Goal: Task Accomplishment & Management: Manage account settings

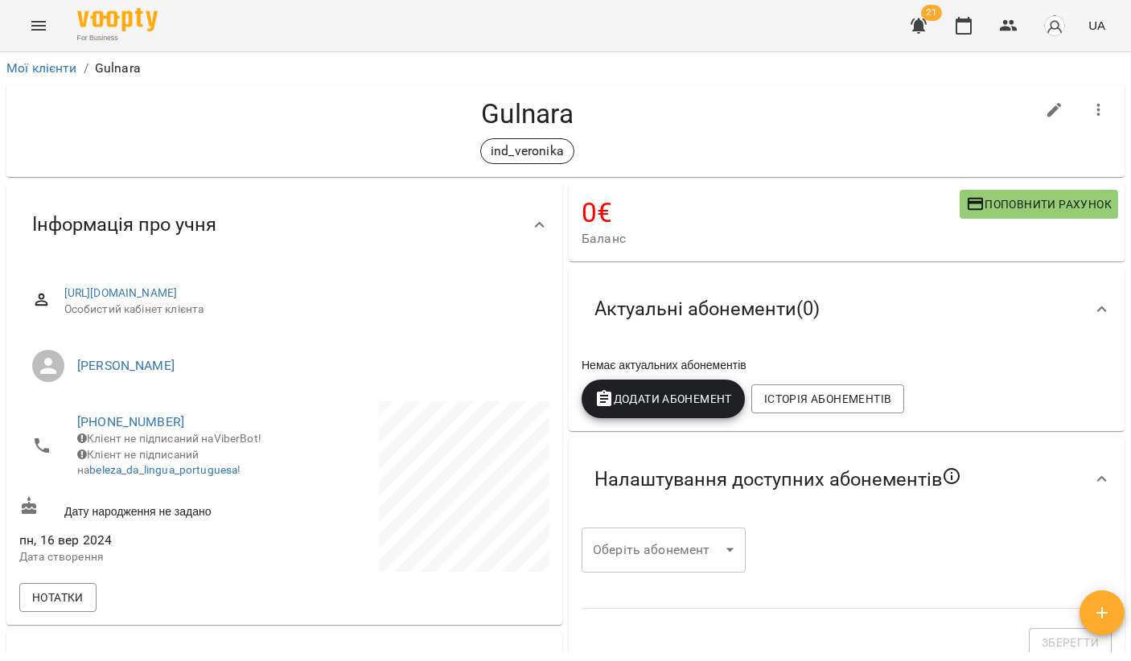
scroll to position [461, 0]
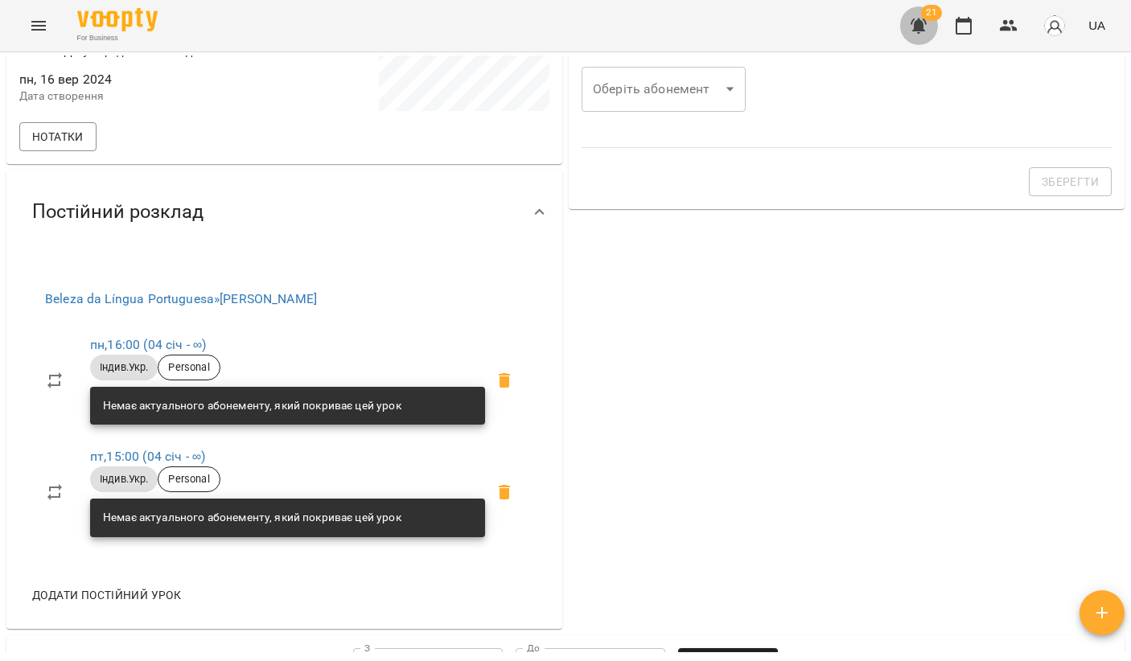
click at [924, 25] on icon "button" at bounding box center [919, 26] width 16 height 15
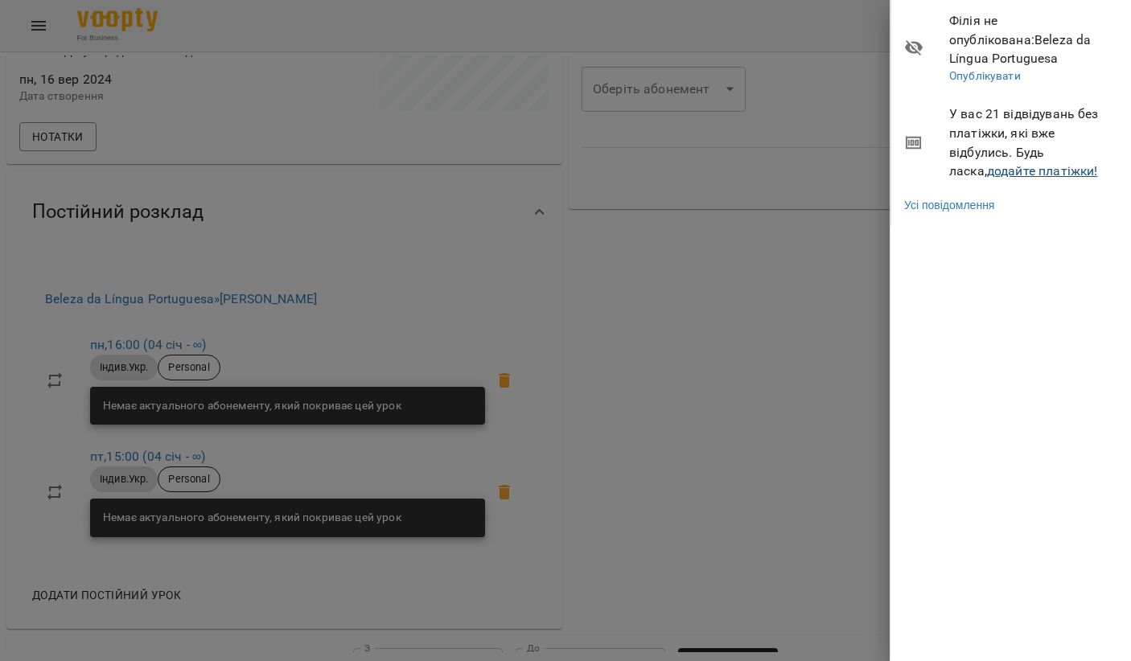
click at [987, 163] on link "додайте платіжки!" at bounding box center [1042, 170] width 111 height 15
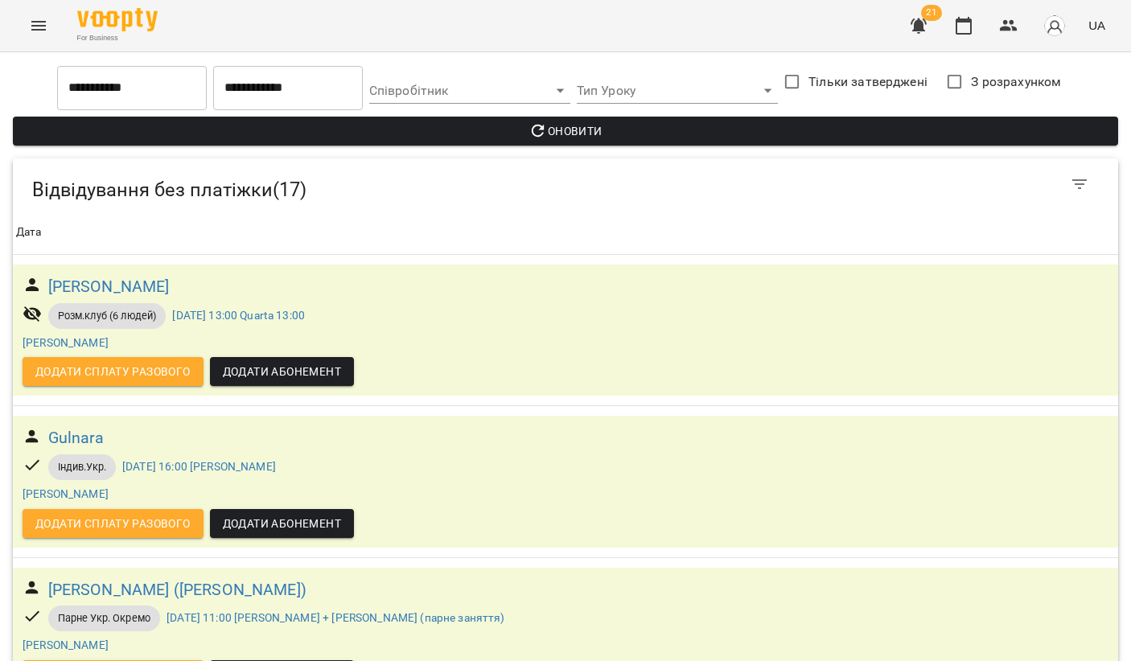
click at [43, 28] on icon "Menu" at bounding box center [38, 25] width 19 height 19
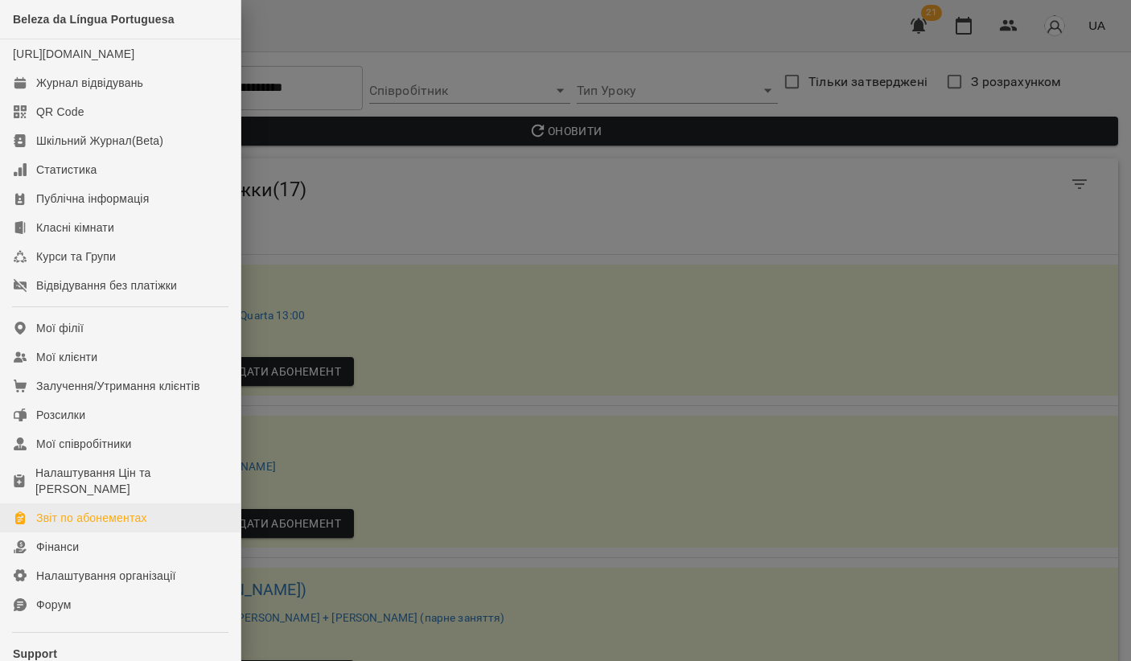
click at [119, 526] on div "Звіт по абонементах" at bounding box center [91, 518] width 111 height 16
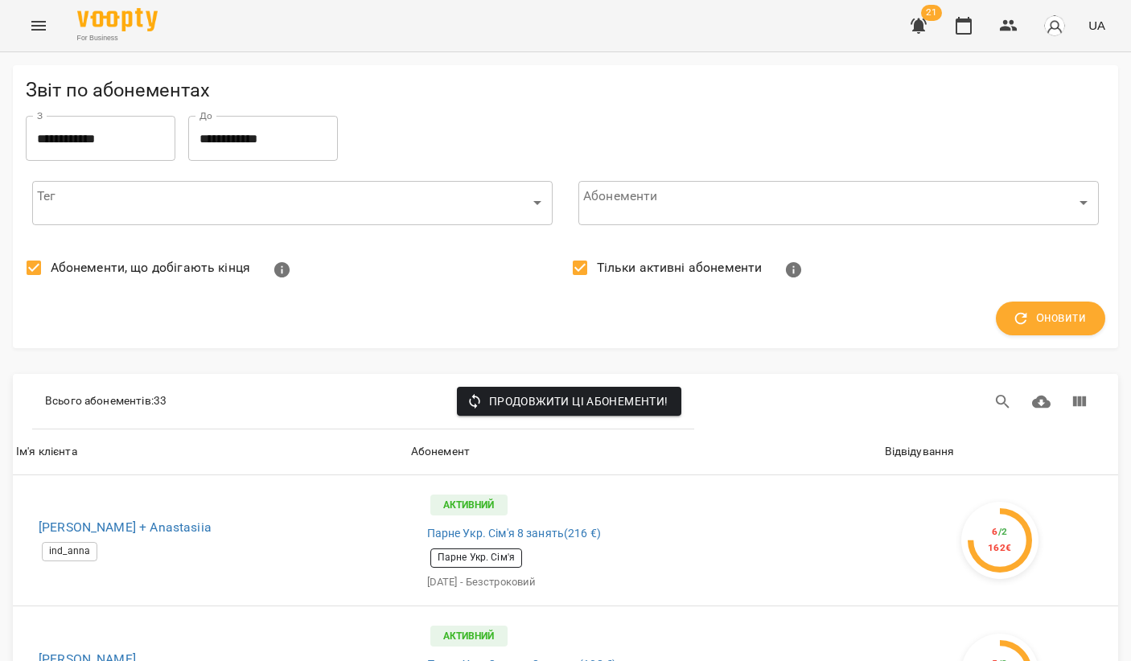
click at [611, 270] on span "Тільки активні абонементи" at bounding box center [680, 267] width 166 height 19
click at [1019, 314] on icon "button" at bounding box center [1021, 319] width 12 height 12
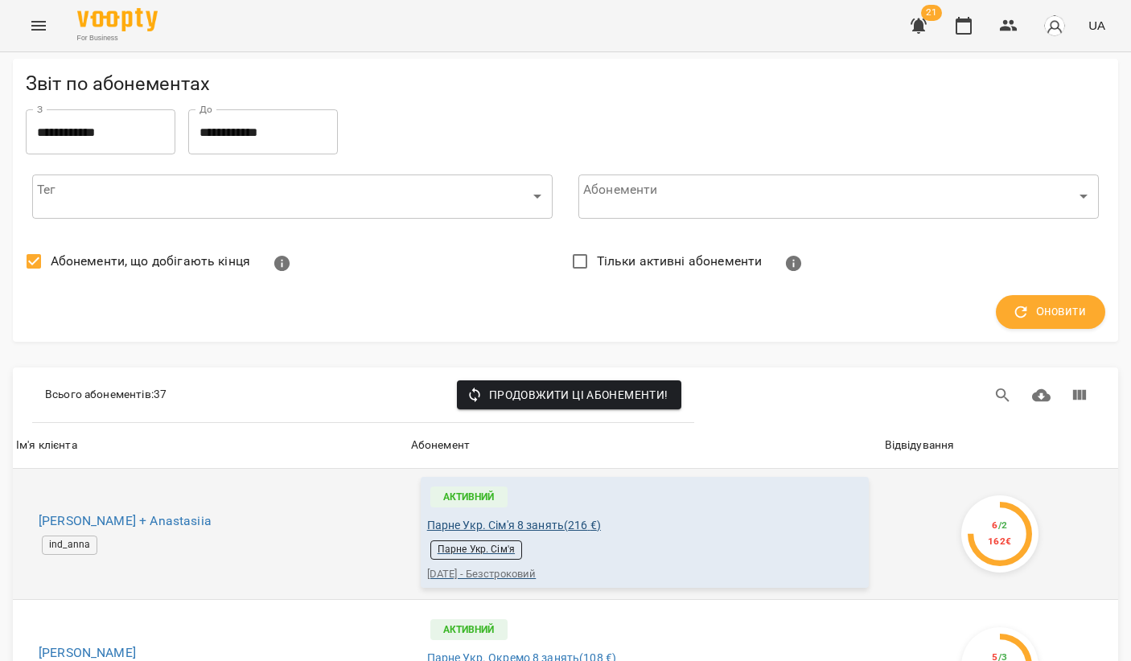
scroll to position [646, 0]
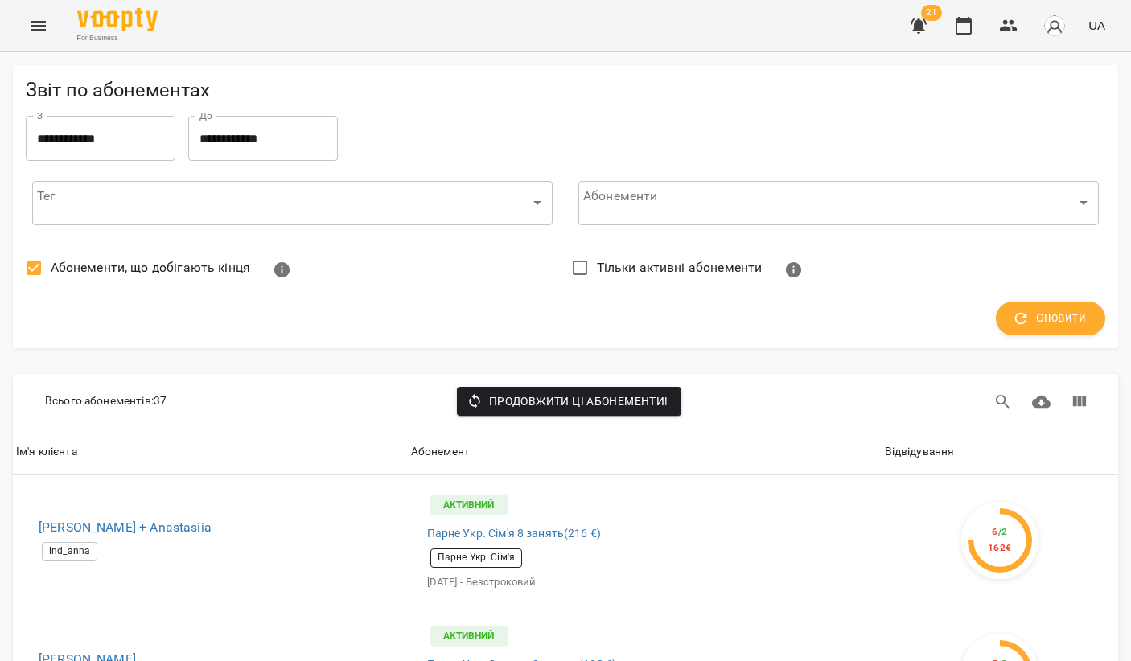
scroll to position [0, 0]
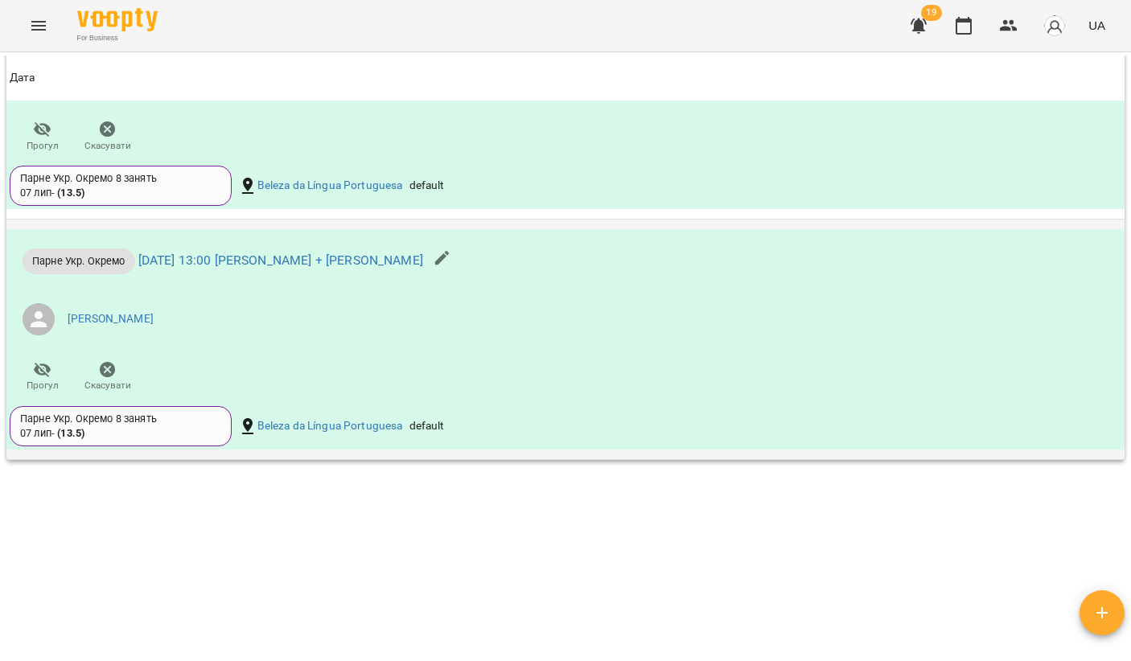
scroll to position [1271, 0]
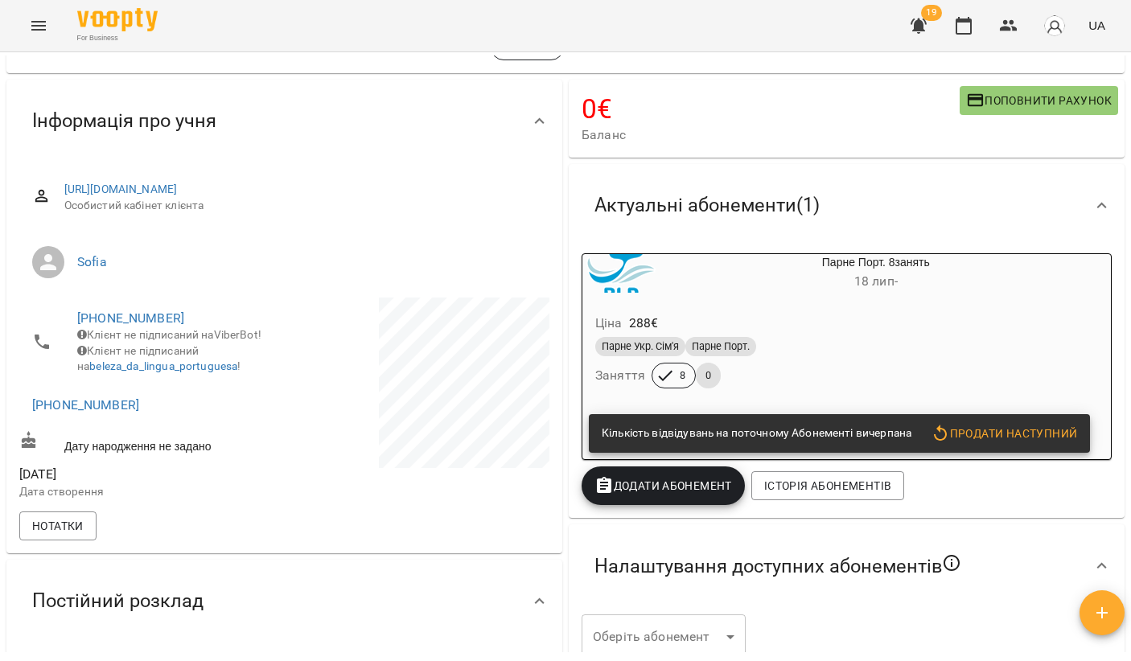
scroll to position [105, 0]
click at [893, 335] on div "Парне Укр. Сім'я Парне Порт." at bounding box center [837, 346] width 491 height 26
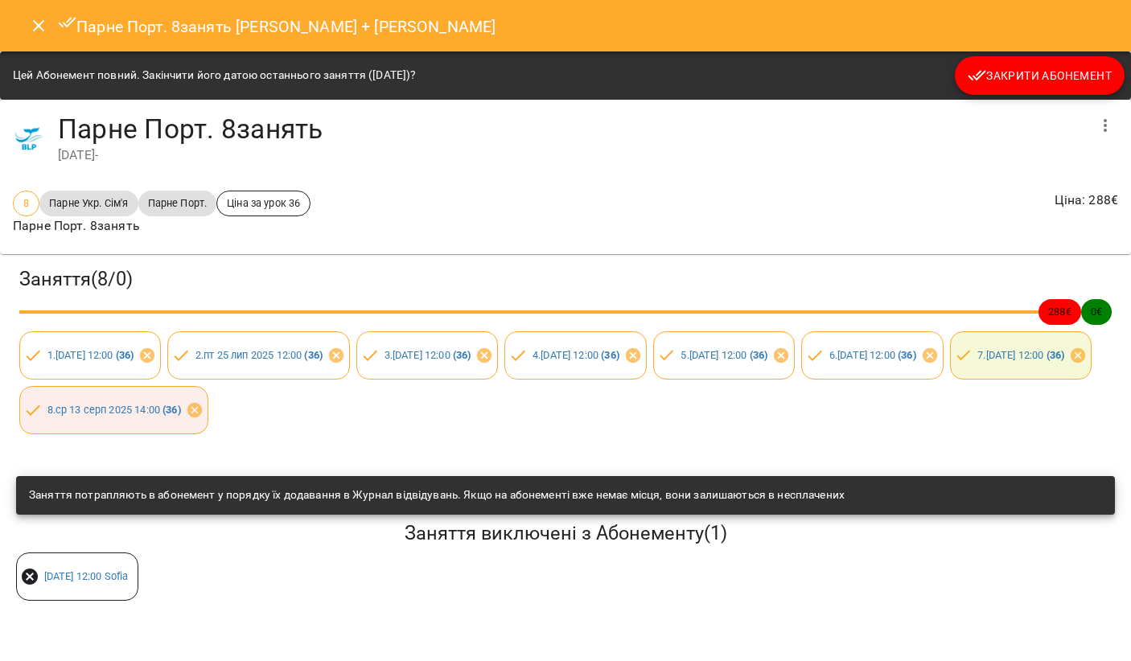
click at [1014, 85] on button "Закрити Абонемент" at bounding box center [1040, 75] width 170 height 39
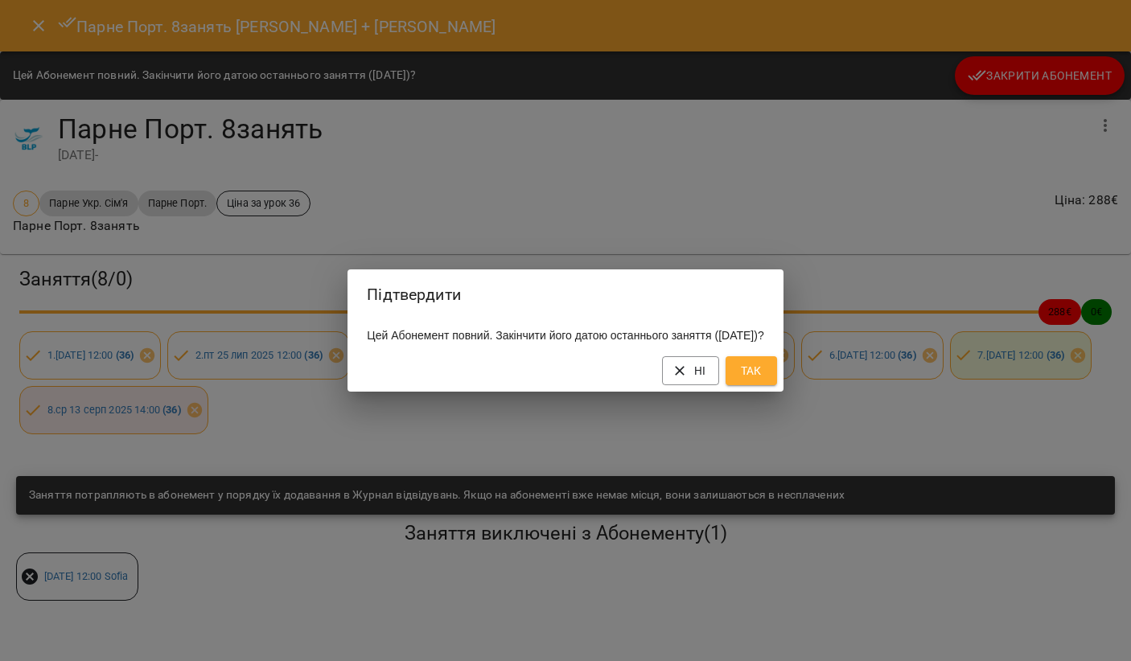
click at [760, 379] on button "Так" at bounding box center [751, 370] width 51 height 29
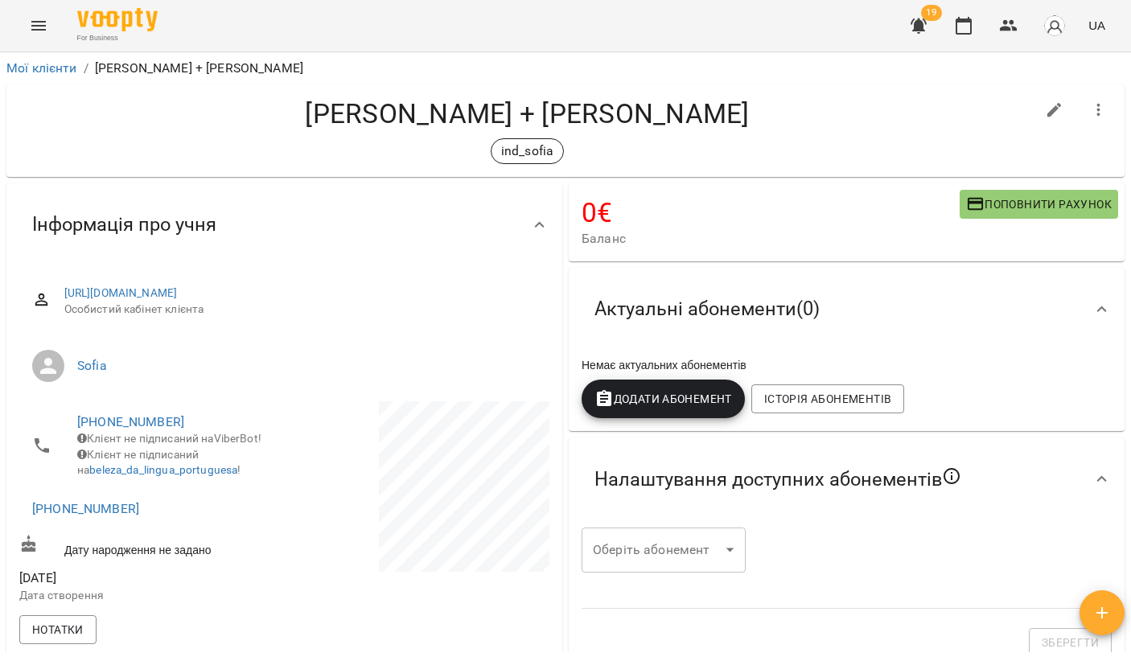
scroll to position [0, 0]
click at [1104, 121] on button "button" at bounding box center [1099, 110] width 39 height 39
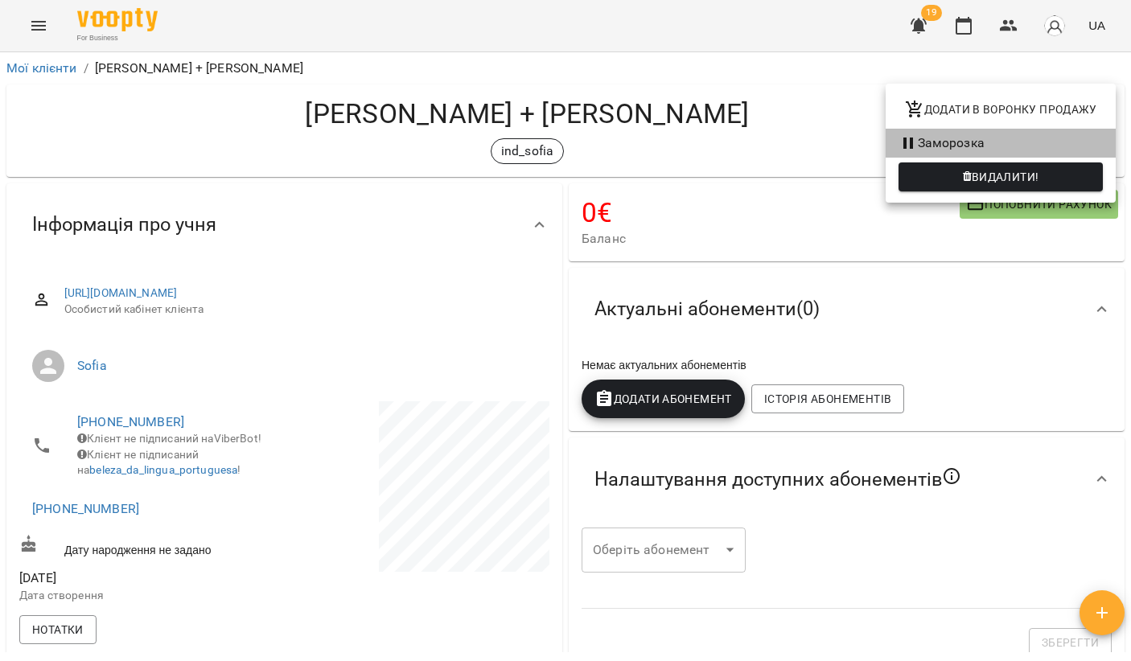
click at [959, 144] on li "Заморозка" at bounding box center [1001, 143] width 230 height 29
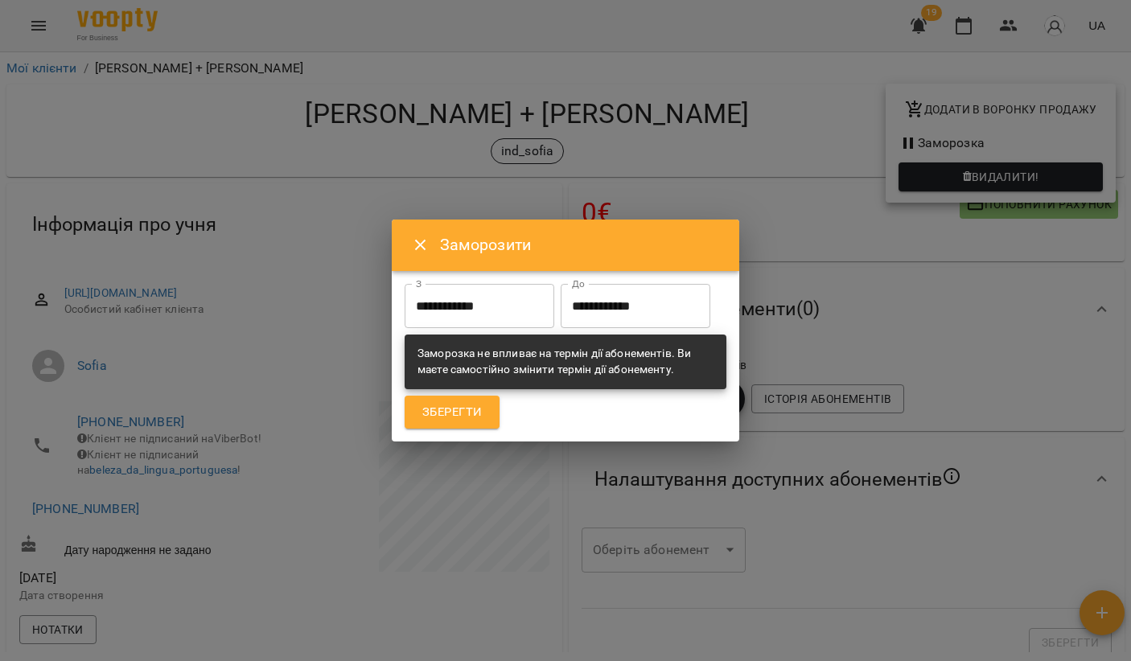
click at [561, 329] on input "**********" at bounding box center [636, 306] width 150 height 45
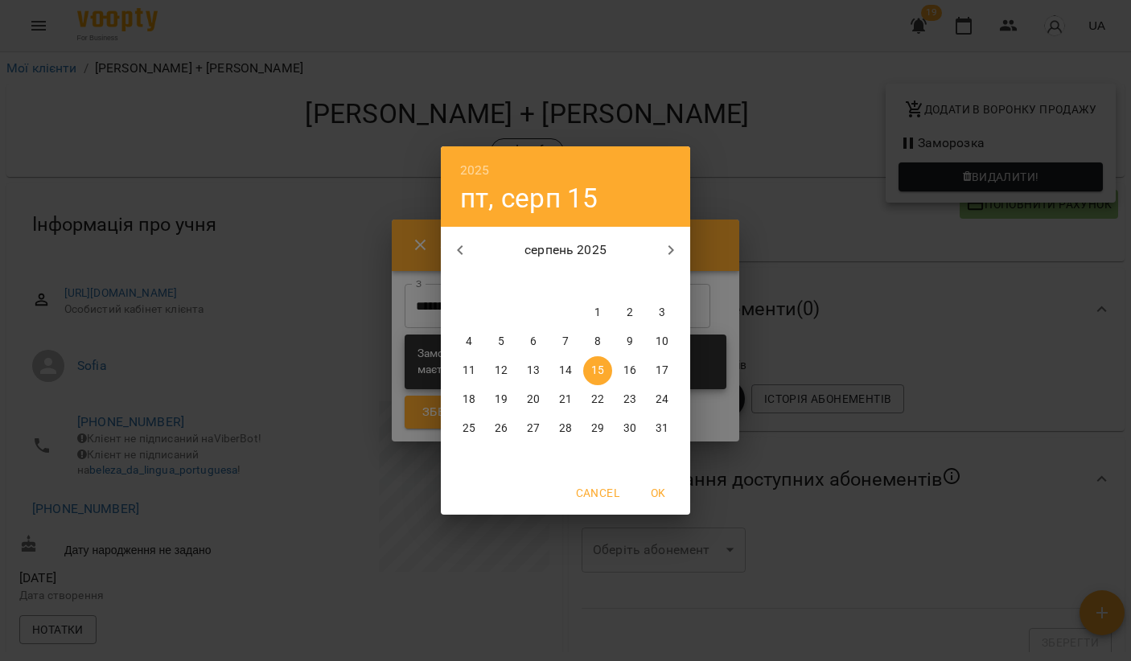
click at [673, 258] on icon "button" at bounding box center [670, 250] width 19 height 19
click at [465, 341] on span "8" at bounding box center [469, 342] width 29 height 16
type input "**********"
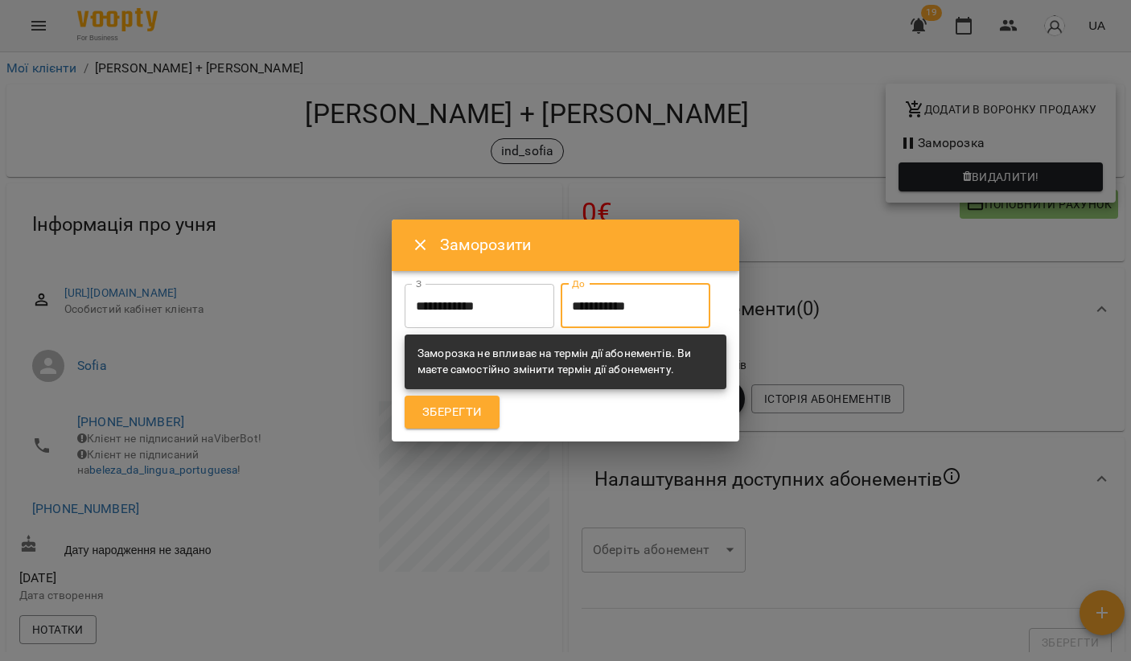
click at [451, 423] on span "Зберегти" at bounding box center [452, 412] width 60 height 21
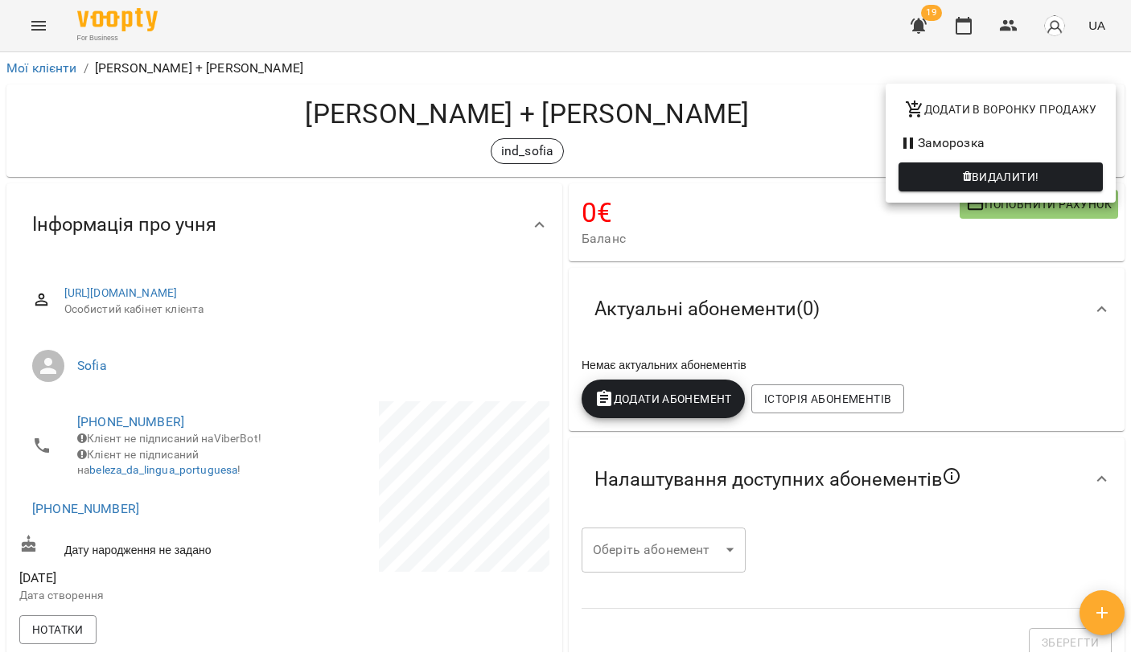
click at [325, 71] on div at bounding box center [565, 330] width 1131 height 661
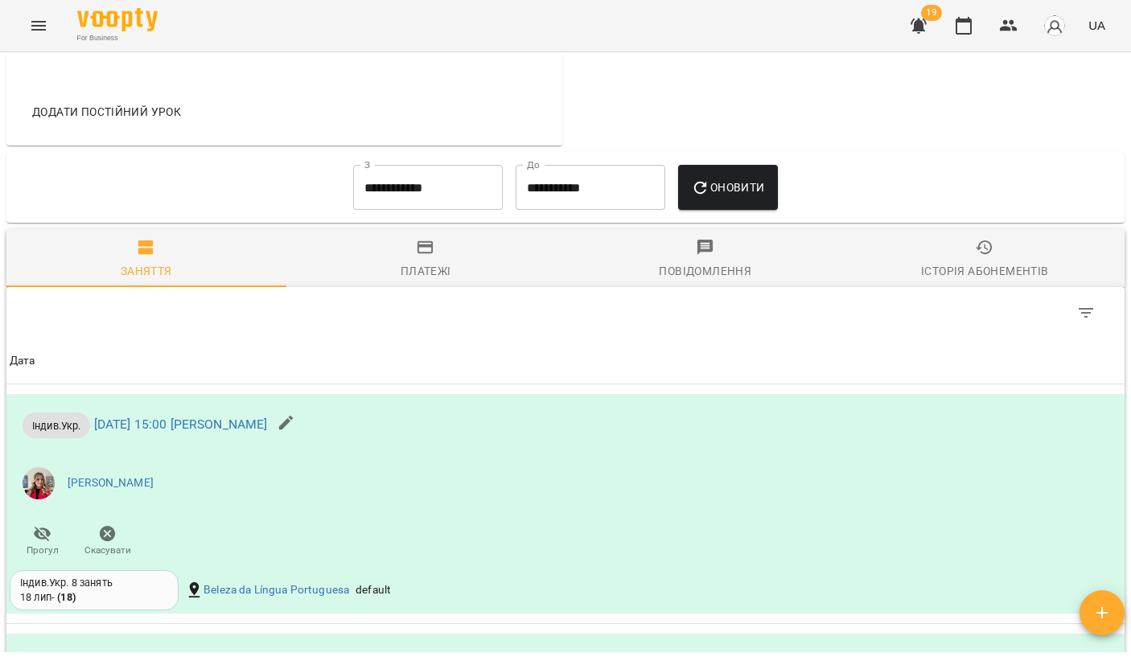
scroll to position [854, 0]
click at [438, 175] on input "**********" at bounding box center [428, 188] width 150 height 45
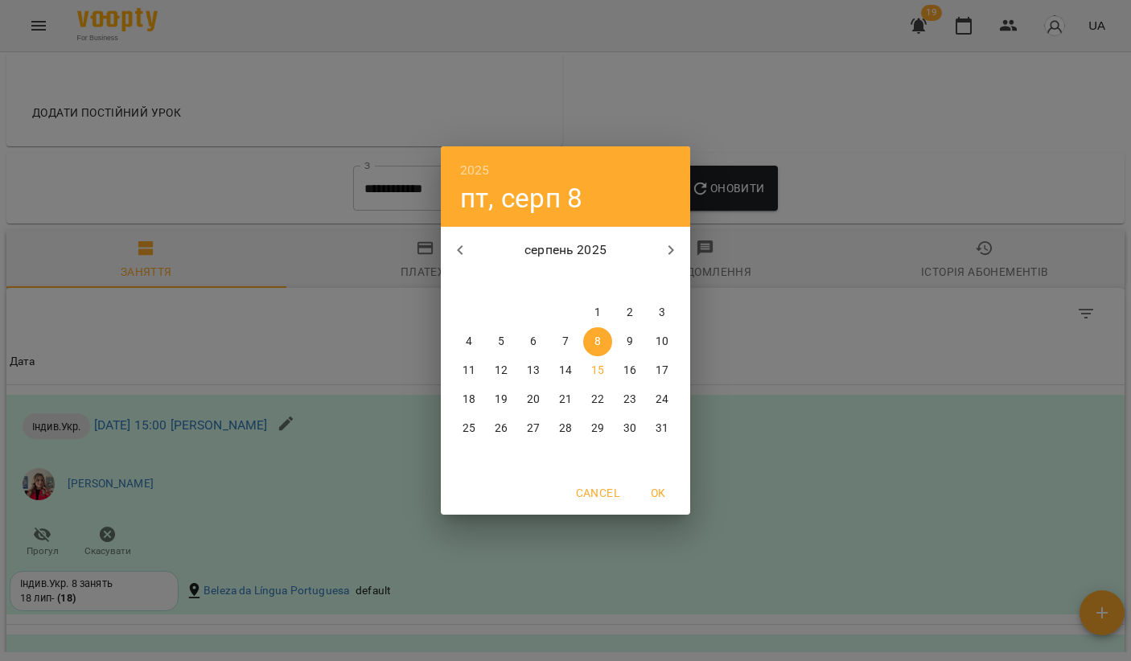
click at [591, 318] on span "1" at bounding box center [597, 313] width 29 height 16
type input "**********"
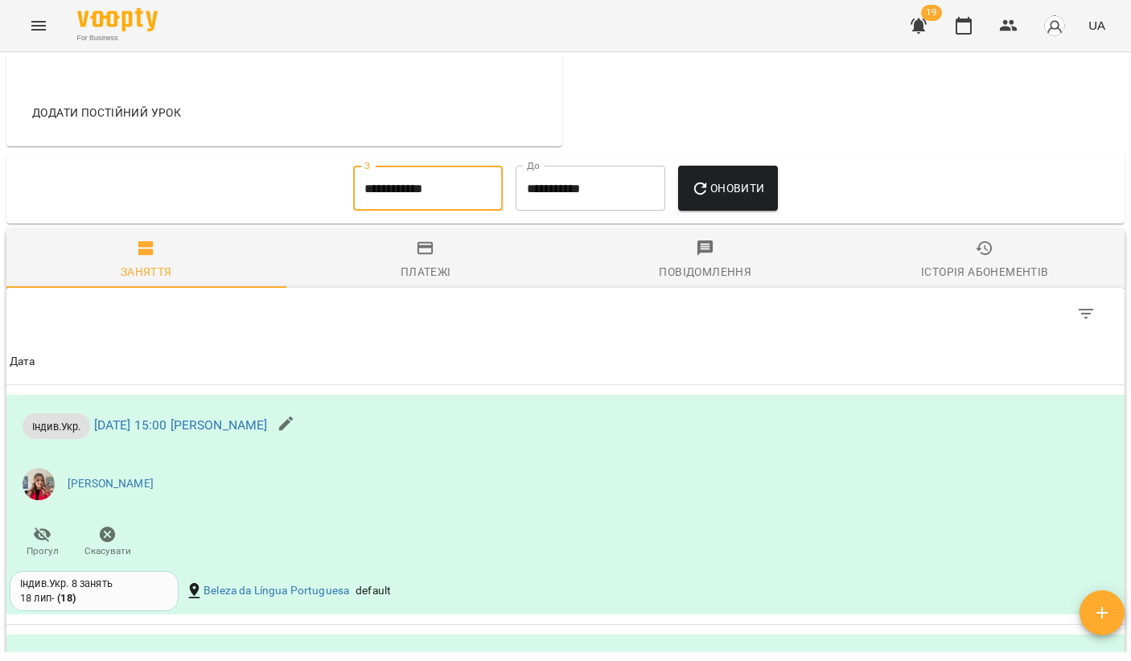
click at [701, 206] on button "Оновити" at bounding box center [727, 188] width 99 height 45
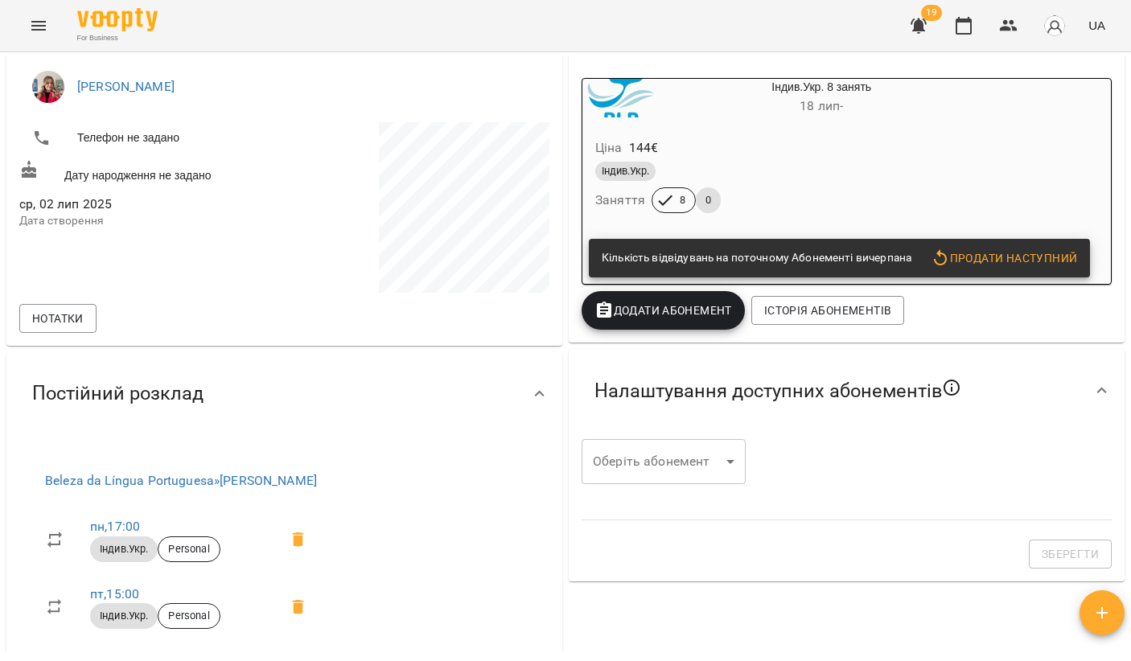
scroll to position [221, 0]
